Goal: Book appointment/travel/reservation

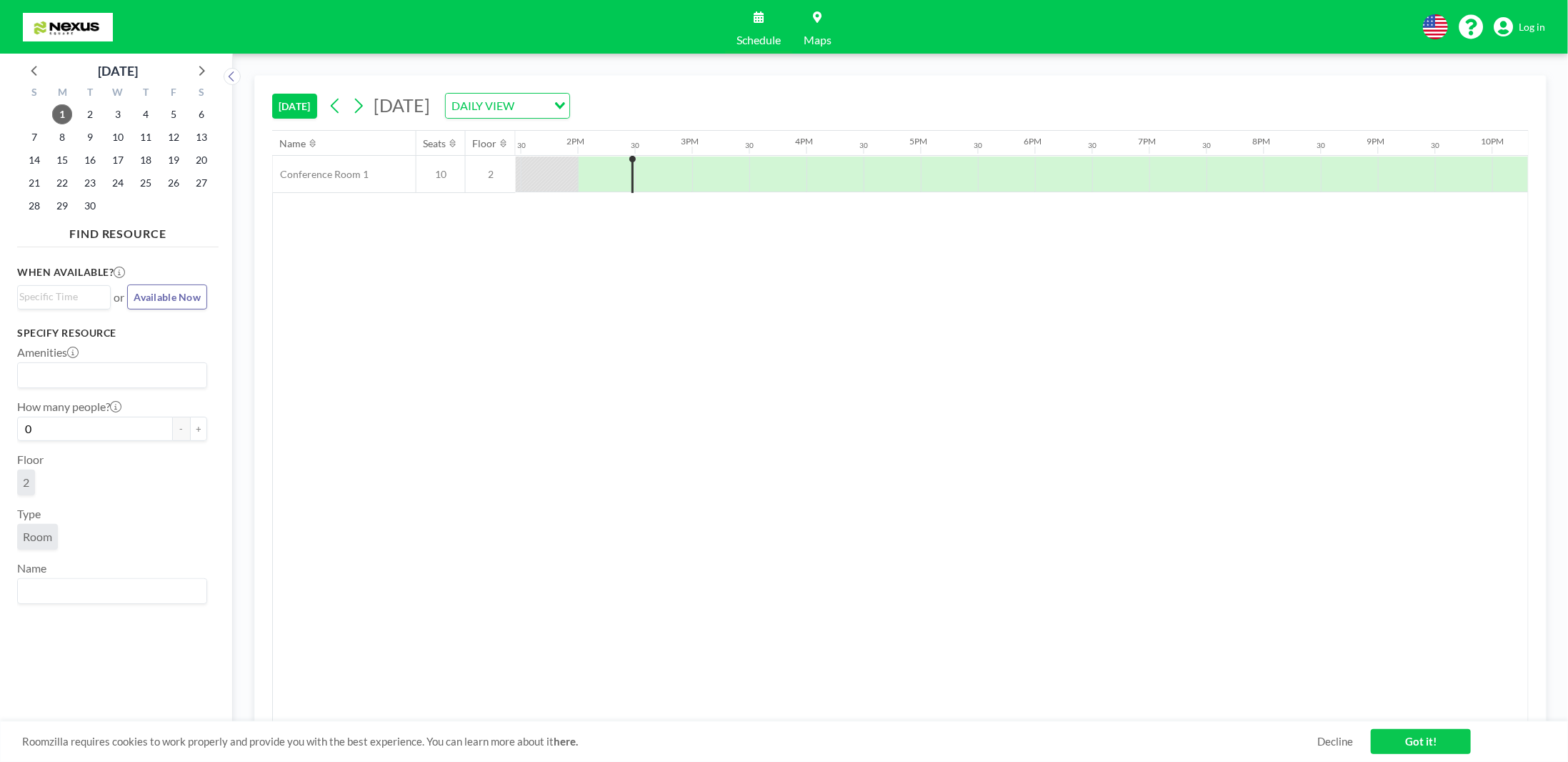
scroll to position [0, 1543]
click at [759, 22] on icon at bounding box center [758, 17] width 10 height 11
click at [763, 44] on span "Schedule" at bounding box center [758, 40] width 44 height 11
click at [589, 170] on div at bounding box center [601, 174] width 57 height 35
click at [633, 170] on div at bounding box center [659, 174] width 58 height 36
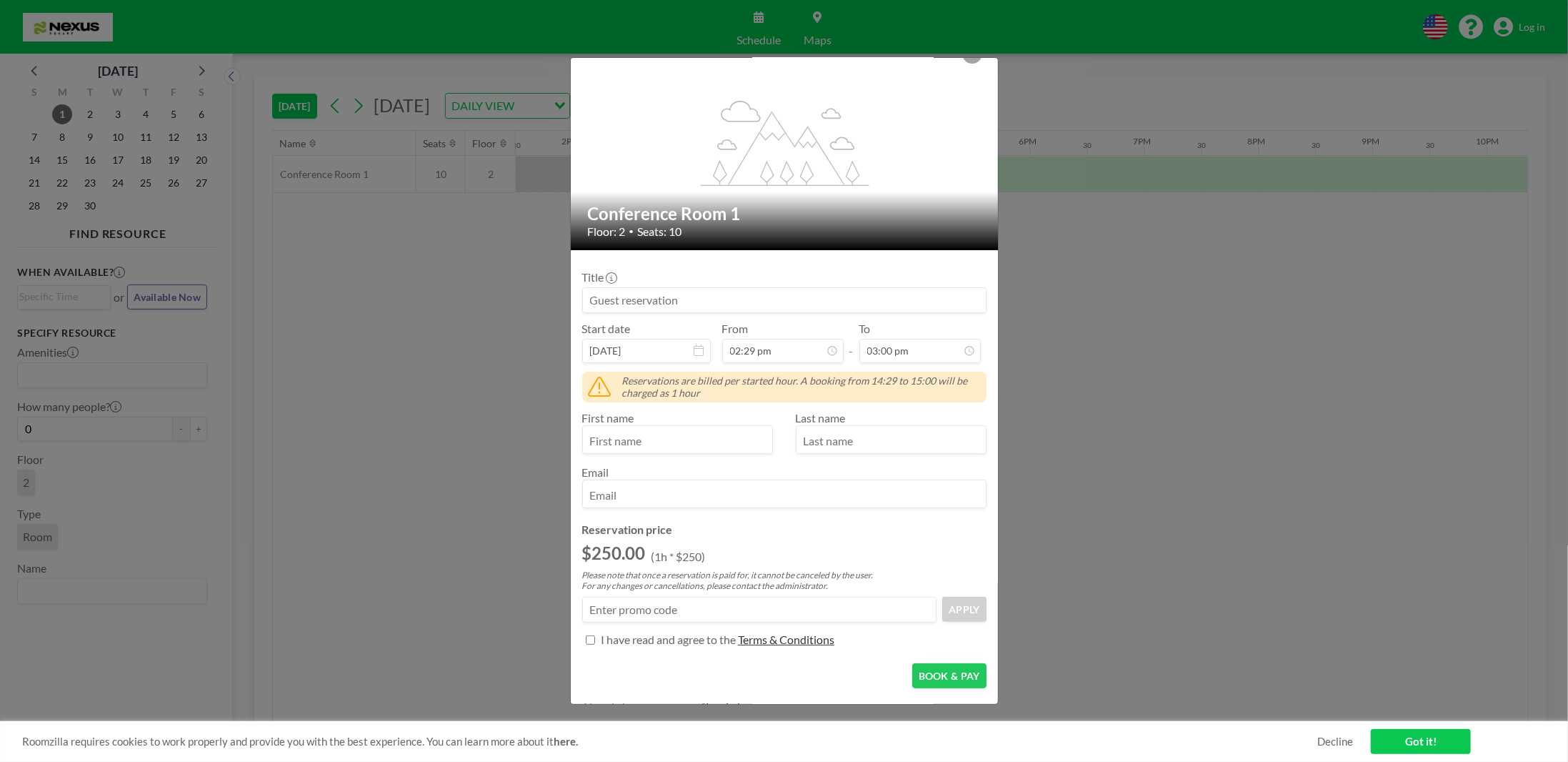
scroll to position [37, 0]
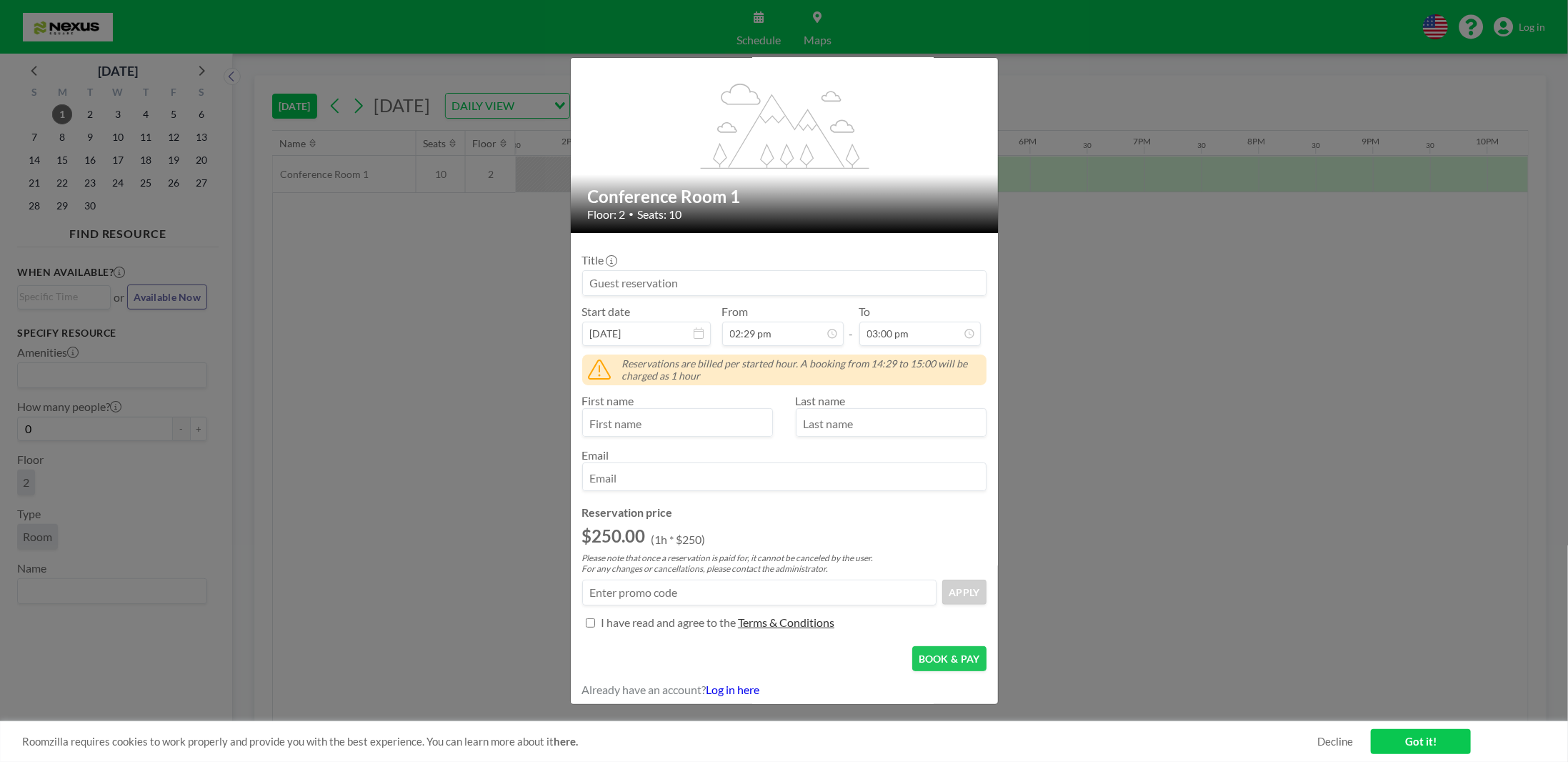
click at [984, 56] on div "flex-grow: 1.2; Conference Room 1 Floor: 2 • Seats: 10 Title Start date Sep 1, …" at bounding box center [784, 381] width 1568 height 762
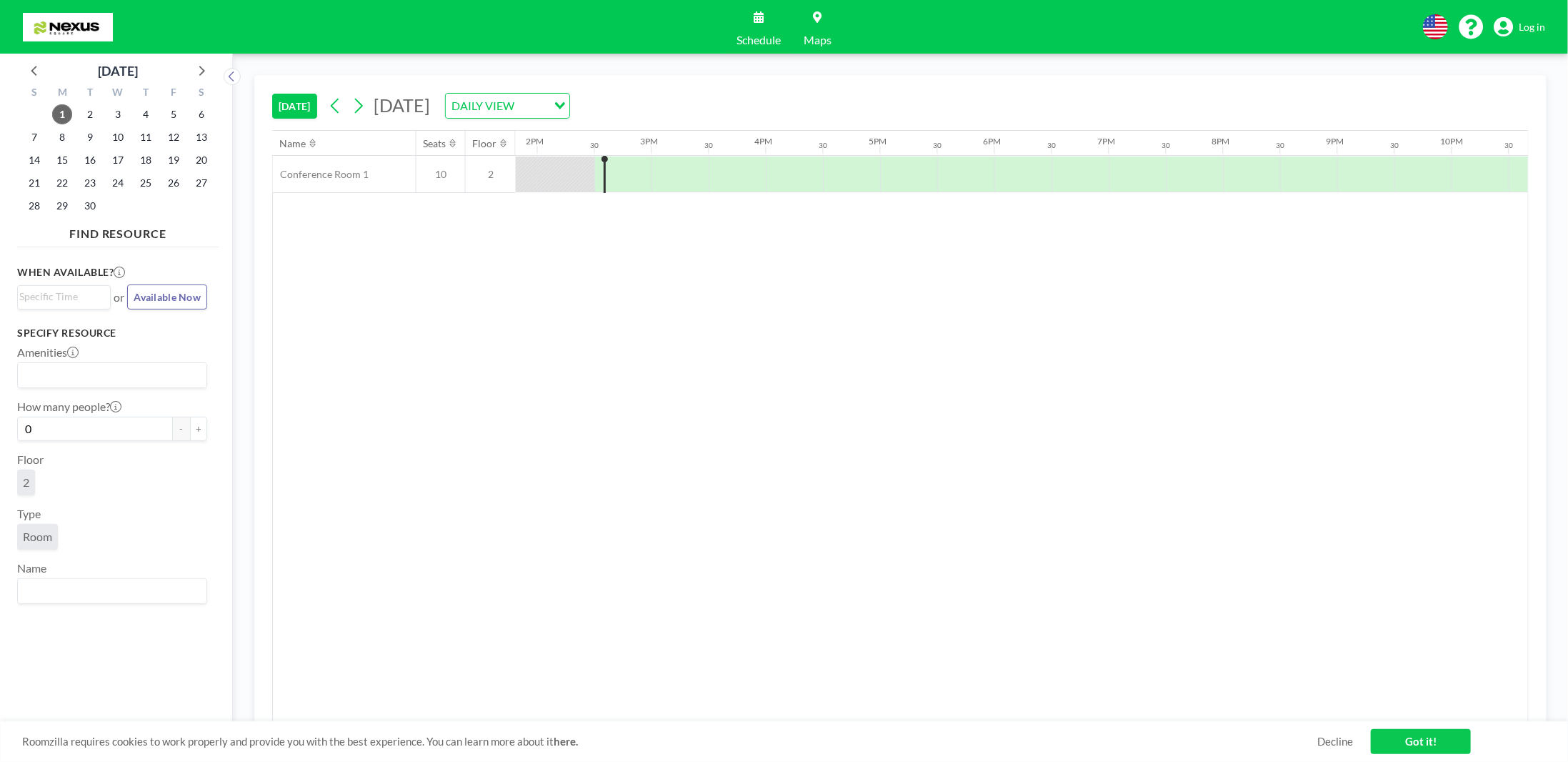
scroll to position [0, 1600]
click at [1540, 26] on span "Log in" at bounding box center [1532, 27] width 26 height 13
